Goal: Information Seeking & Learning: Learn about a topic

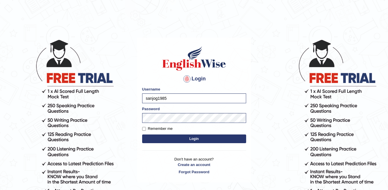
click at [187, 140] on button "Login" at bounding box center [194, 138] width 104 height 9
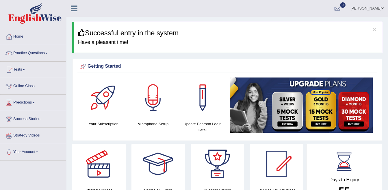
click at [29, 51] on link "Practice Questions" at bounding box center [33, 52] width 66 height 14
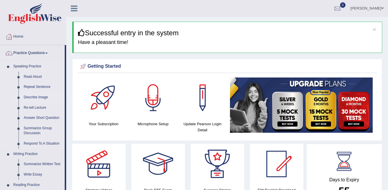
click at [31, 96] on link "Describe Image" at bounding box center [43, 97] width 44 height 10
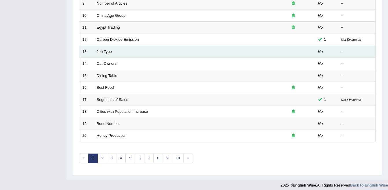
scroll to position [192, 0]
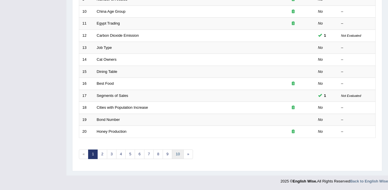
click at [177, 157] on link "10" at bounding box center [178, 154] width 12 height 10
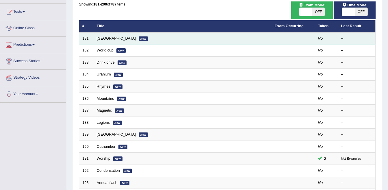
click at [139, 40] on em "New" at bounding box center [143, 38] width 9 height 5
click at [105, 37] on td "Ukraine New" at bounding box center [182, 38] width 178 height 12
click at [103, 39] on link "Ukraine" at bounding box center [116, 38] width 39 height 4
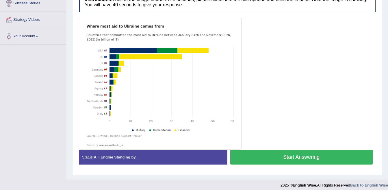
click at [273, 161] on button "Start Answering" at bounding box center [301, 156] width 143 height 15
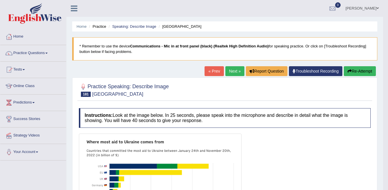
click at [231, 70] on link "Next »" at bounding box center [234, 71] width 19 height 10
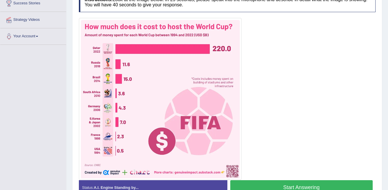
scroll to position [115, 0]
click at [272, 183] on button "Start Answering" at bounding box center [301, 187] width 143 height 15
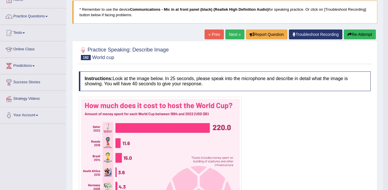
scroll to position [29, 0]
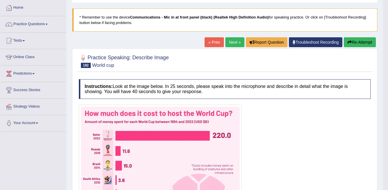
click at [215, 43] on link "« Prev" at bounding box center [213, 42] width 19 height 10
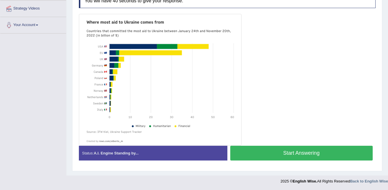
drag, startPoint x: 286, startPoint y: 154, endPoint x: 265, endPoint y: 147, distance: 22.3
click at [276, 152] on button "Start Answering" at bounding box center [301, 152] width 143 height 15
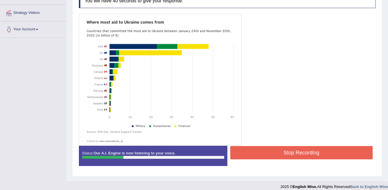
click at [271, 148] on button "Stop Recording" at bounding box center [301, 152] width 143 height 13
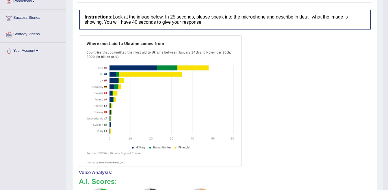
scroll to position [0, 0]
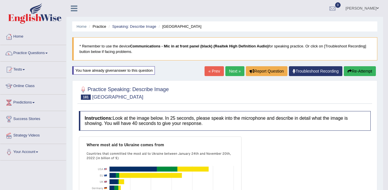
click at [231, 71] on link "Next »" at bounding box center [234, 71] width 19 height 10
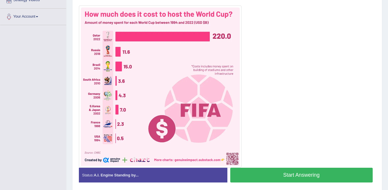
scroll to position [157, 0]
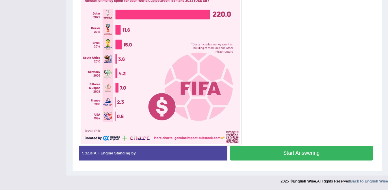
click at [265, 153] on button "Start Answering" at bounding box center [301, 152] width 143 height 15
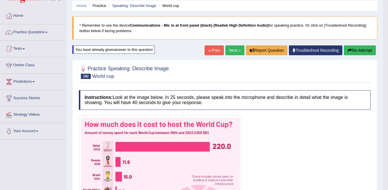
scroll to position [14, 0]
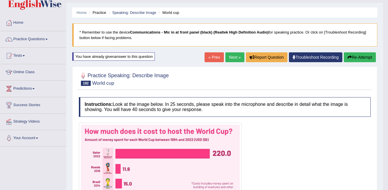
click at [210, 57] on link "« Prev" at bounding box center [213, 57] width 19 height 10
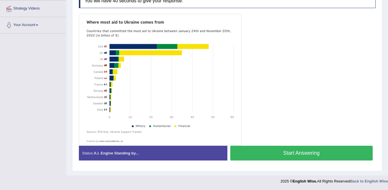
click at [289, 154] on button "Start Answering" at bounding box center [301, 152] width 143 height 15
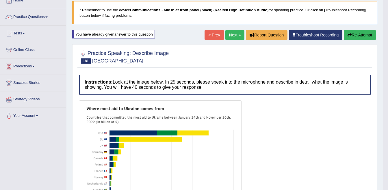
scroll to position [36, 0]
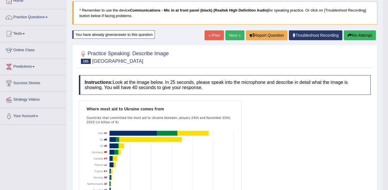
click at [232, 36] on link "Next »" at bounding box center [234, 35] width 19 height 10
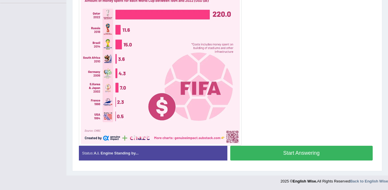
click at [270, 152] on button "Start Answering" at bounding box center [301, 152] width 143 height 15
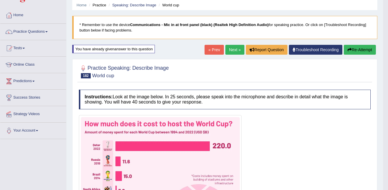
scroll to position [14, 0]
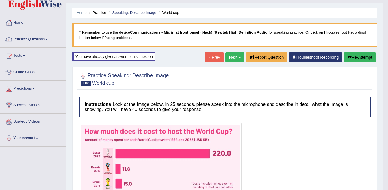
click at [209, 58] on link "« Prev" at bounding box center [213, 57] width 19 height 10
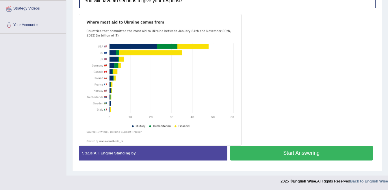
drag, startPoint x: 310, startPoint y: 151, endPoint x: 300, endPoint y: 149, distance: 10.9
click at [309, 152] on button "Start Answering" at bounding box center [301, 152] width 143 height 15
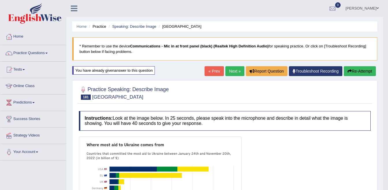
click at [208, 69] on link "« Prev" at bounding box center [213, 71] width 19 height 10
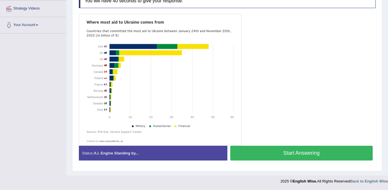
drag, startPoint x: 271, startPoint y: 156, endPoint x: 263, endPoint y: 152, distance: 9.3
click at [271, 157] on button "Start Answering" at bounding box center [301, 152] width 143 height 15
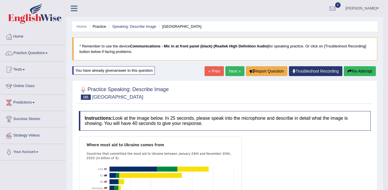
click at [235, 72] on link "Next »" at bounding box center [234, 71] width 19 height 10
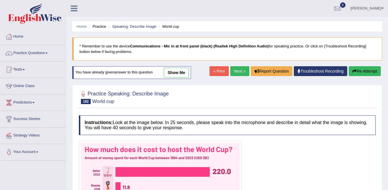
click at [235, 72] on link "Next »" at bounding box center [239, 71] width 19 height 10
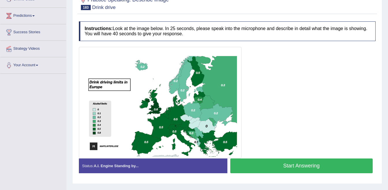
click at [297, 163] on button "Start Answering" at bounding box center [301, 165] width 143 height 15
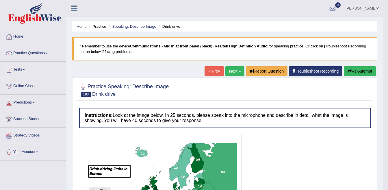
click at [232, 72] on link "Next »" at bounding box center [234, 71] width 19 height 10
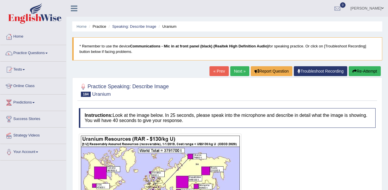
click at [233, 70] on link "Next »" at bounding box center [239, 71] width 19 height 10
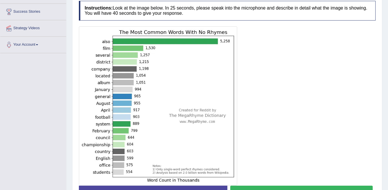
scroll to position [118, 0]
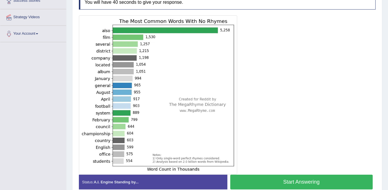
click at [323, 180] on button "Start Answering" at bounding box center [301, 181] width 143 height 15
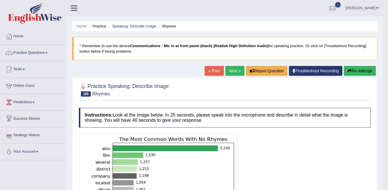
scroll to position [0, 0]
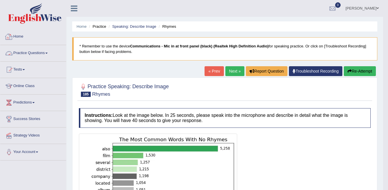
click at [27, 54] on link "Practice Questions" at bounding box center [33, 52] width 66 height 14
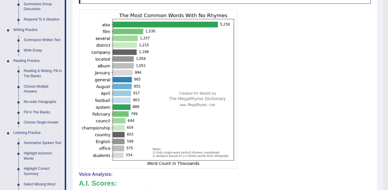
scroll to position [115, 0]
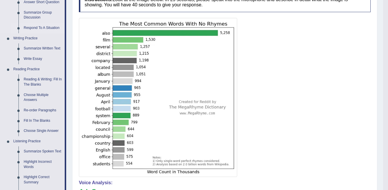
click at [24, 27] on link "Respond To A Situation" at bounding box center [43, 28] width 44 height 10
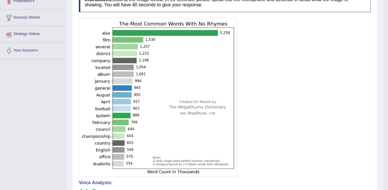
scroll to position [163, 0]
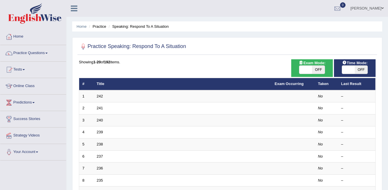
click at [98, 106] on link "241" at bounding box center [100, 108] width 6 height 4
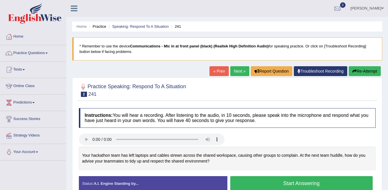
click at [241, 71] on link "Next »" at bounding box center [239, 71] width 19 height 10
